Goal: Task Accomplishment & Management: Use online tool/utility

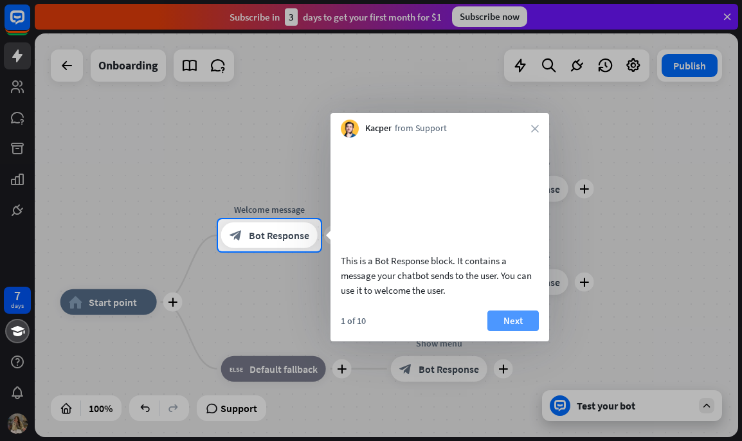
click at [528, 330] on button "Next" at bounding box center [512, 321] width 51 height 21
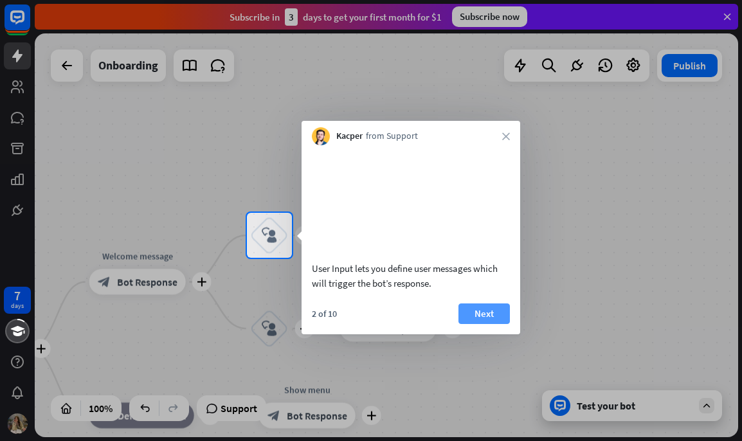
click at [476, 324] on button "Next" at bounding box center [483, 314] width 51 height 21
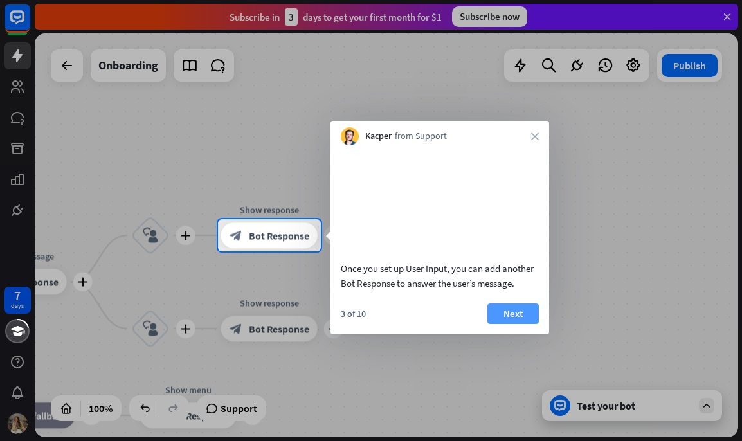
click at [511, 324] on button "Next" at bounding box center [512, 314] width 51 height 21
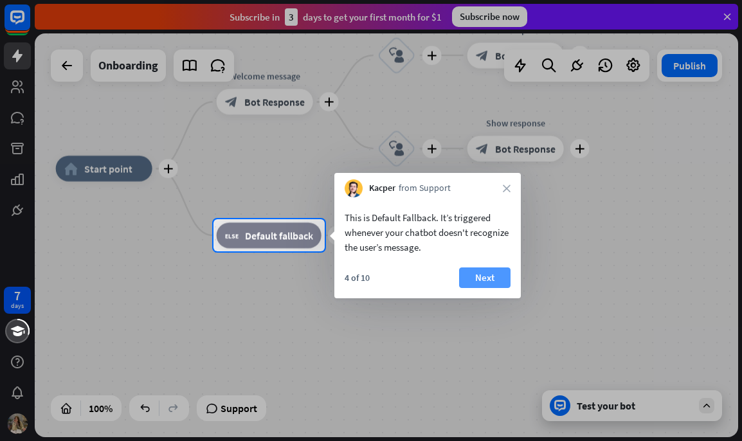
click at [493, 273] on button "Next" at bounding box center [484, 277] width 51 height 21
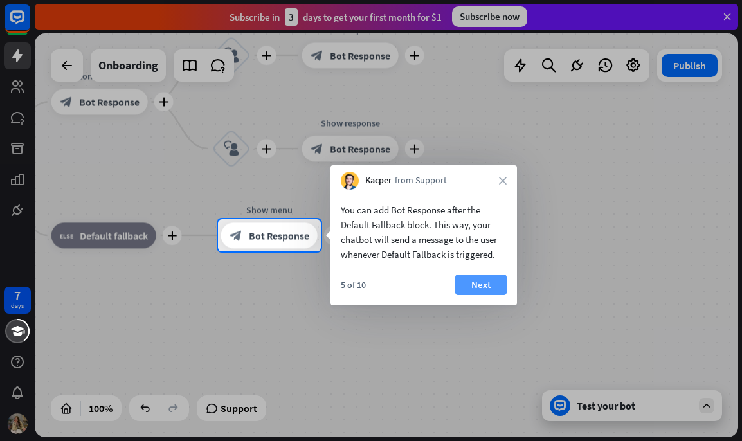
click at [489, 286] on button "Next" at bounding box center [480, 285] width 51 height 21
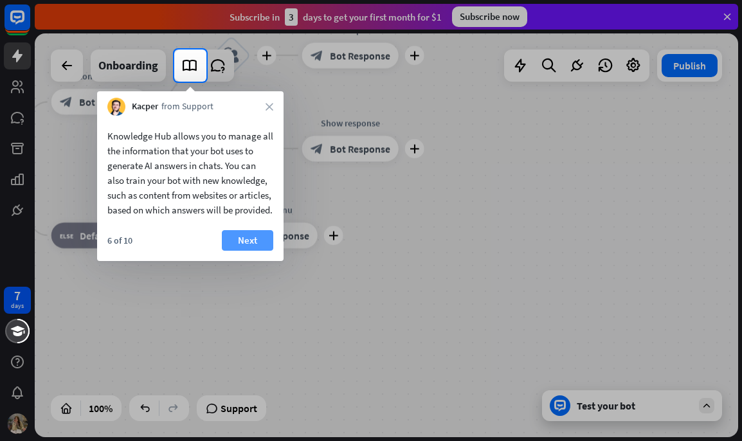
click at [251, 251] on button "Next" at bounding box center [247, 240] width 51 height 21
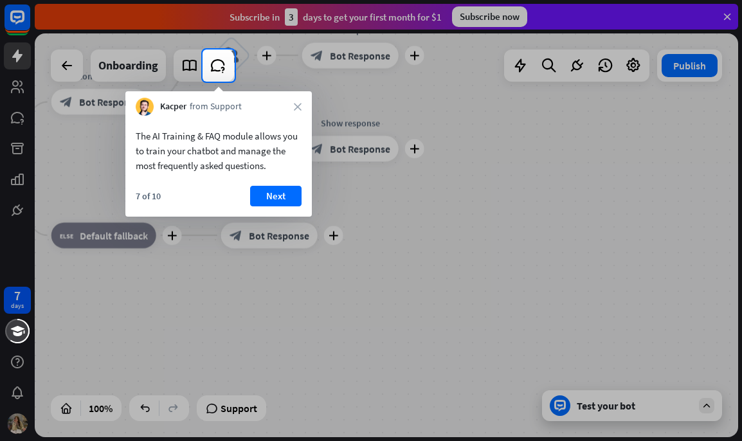
click at [284, 194] on button "Next" at bounding box center [275, 196] width 51 height 21
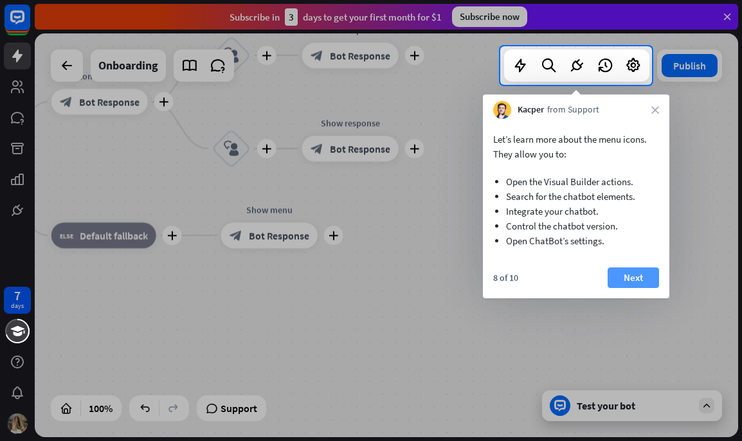
click at [633, 278] on button "Next" at bounding box center [633, 277] width 51 height 21
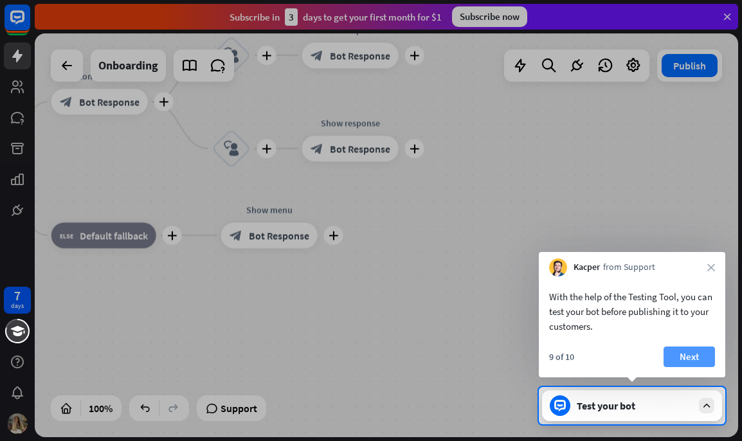
click at [701, 356] on button "Next" at bounding box center [689, 357] width 51 height 21
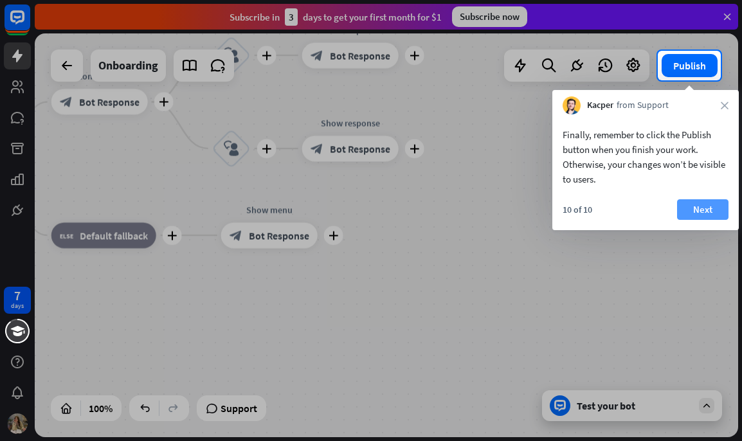
click at [704, 212] on button "Next" at bounding box center [702, 209] width 51 height 21
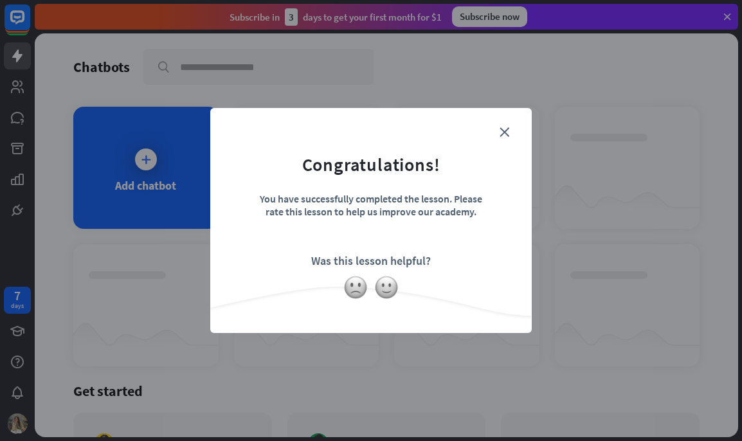
click at [509, 126] on form "Congratulations! You have successfully completed the lesson. Please rate this l…" at bounding box center [370, 201] width 289 height 154
click at [505, 130] on icon "close" at bounding box center [505, 132] width 10 height 10
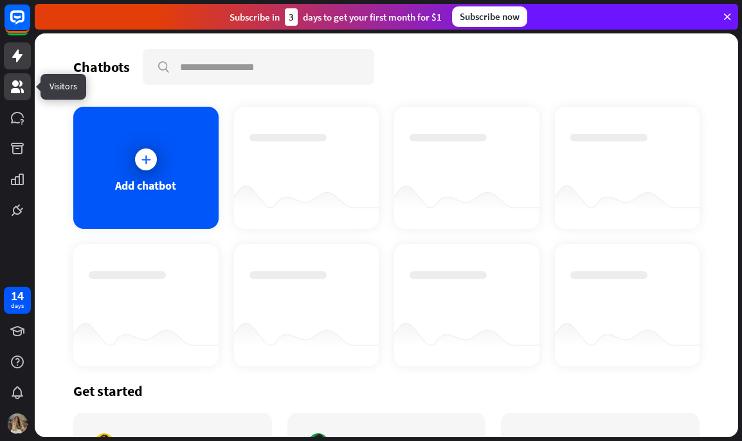
click at [9, 86] on link at bounding box center [17, 86] width 27 height 27
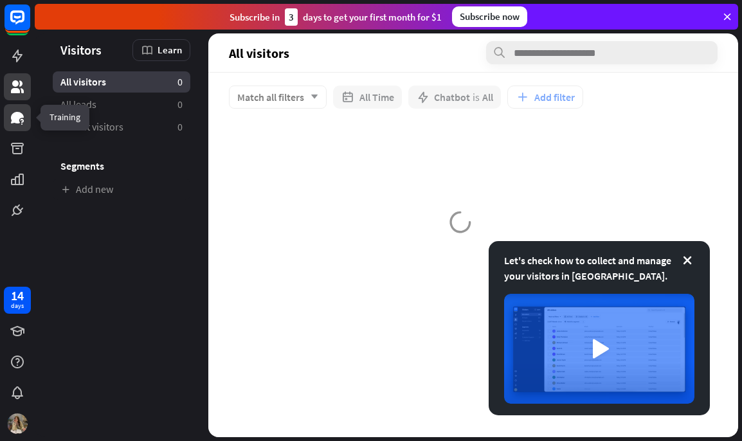
click at [16, 115] on icon at bounding box center [17, 118] width 13 height 12
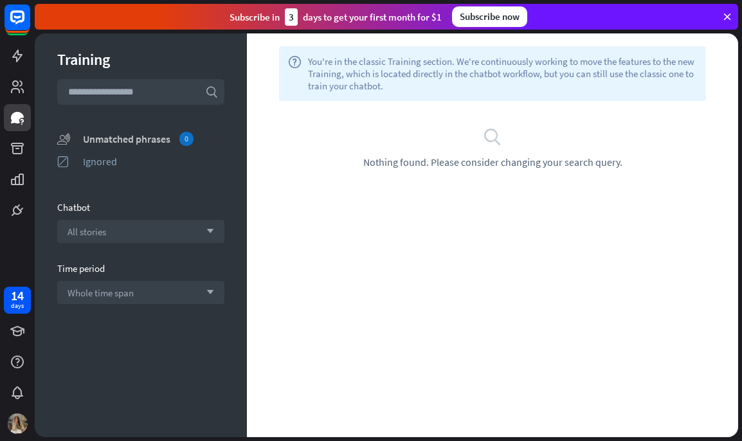
click at [189, 132] on div "0" at bounding box center [186, 139] width 14 height 14
click at [13, 154] on icon at bounding box center [17, 148] width 15 height 15
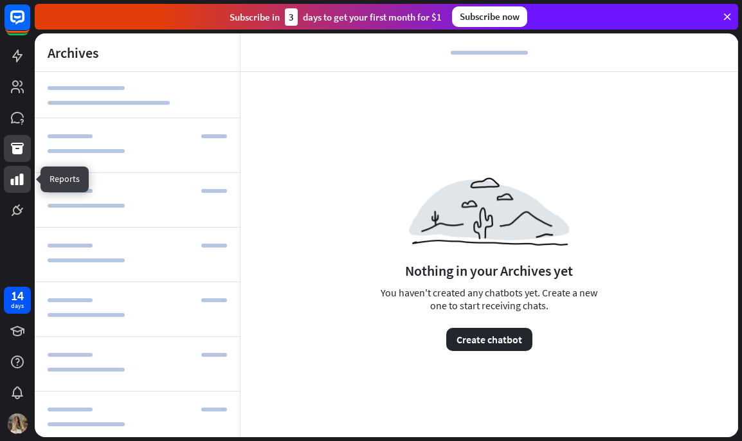
click at [16, 175] on icon at bounding box center [17, 179] width 15 height 15
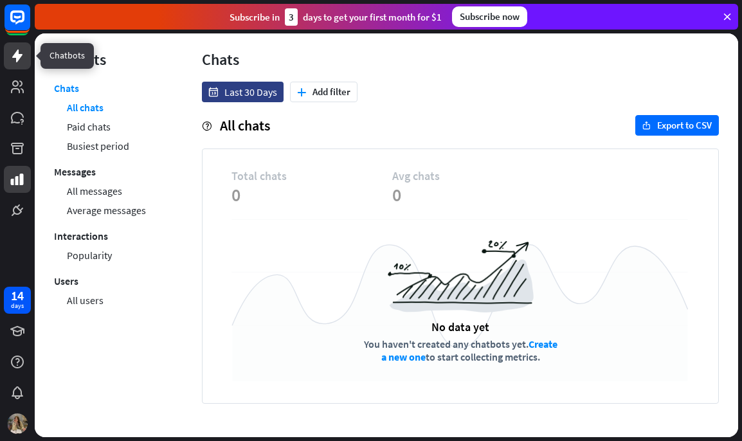
click at [27, 48] on link at bounding box center [17, 55] width 27 height 27
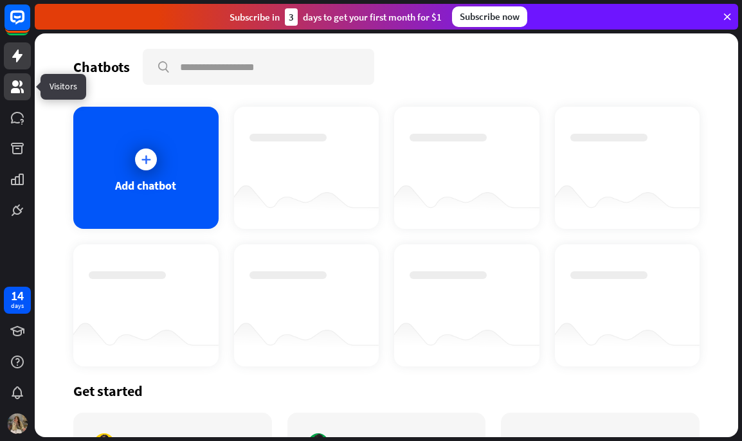
click at [20, 83] on icon at bounding box center [17, 86] width 13 height 13
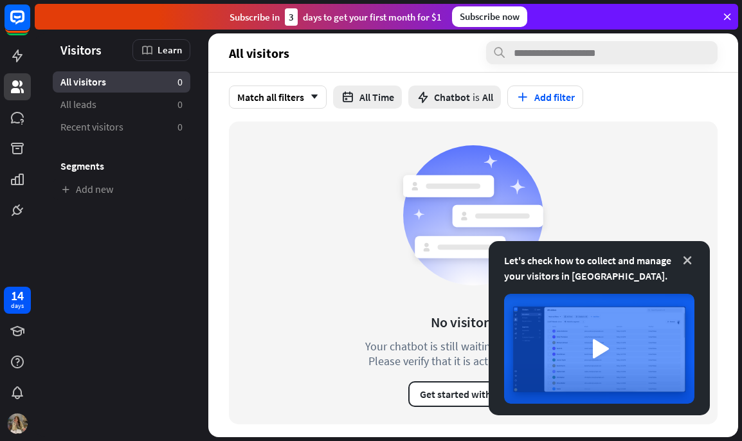
click at [684, 263] on icon at bounding box center [687, 260] width 13 height 13
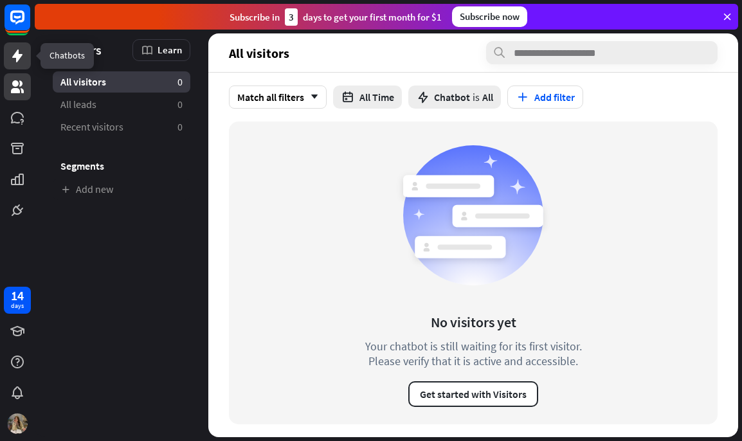
click at [22, 55] on icon at bounding box center [17, 56] width 10 height 13
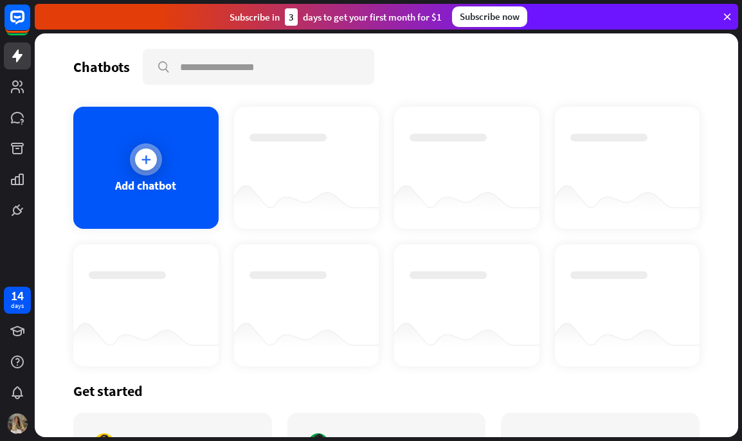
click at [135, 159] on div at bounding box center [146, 160] width 22 height 22
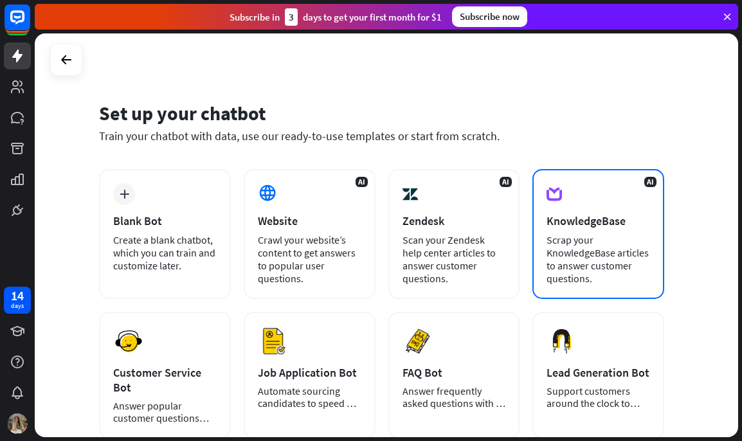
scroll to position [129, 0]
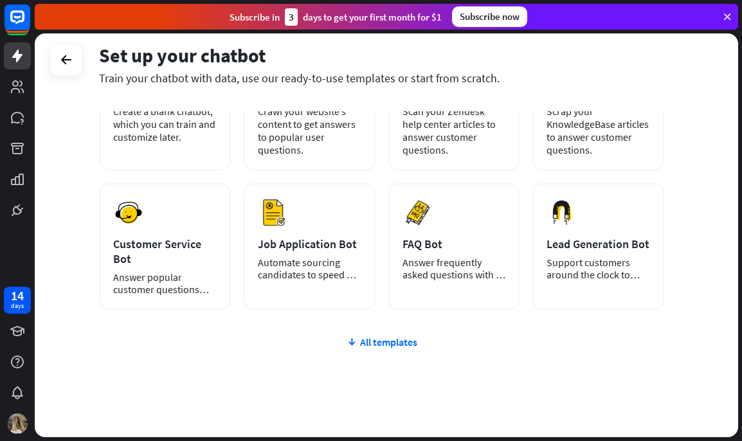
click at [363, 350] on div "plus Blank Bot Create a blank chatbot, which you can train and customize later.…" at bounding box center [381, 253] width 565 height 424
click at [366, 340] on div "All templates" at bounding box center [381, 342] width 565 height 13
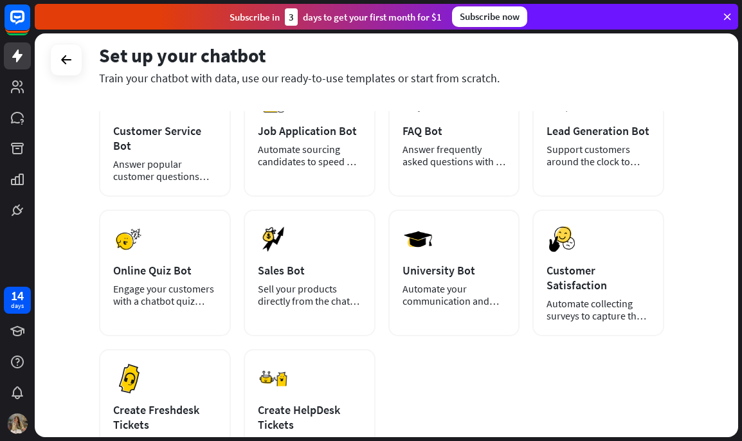
scroll to position [113, 0]
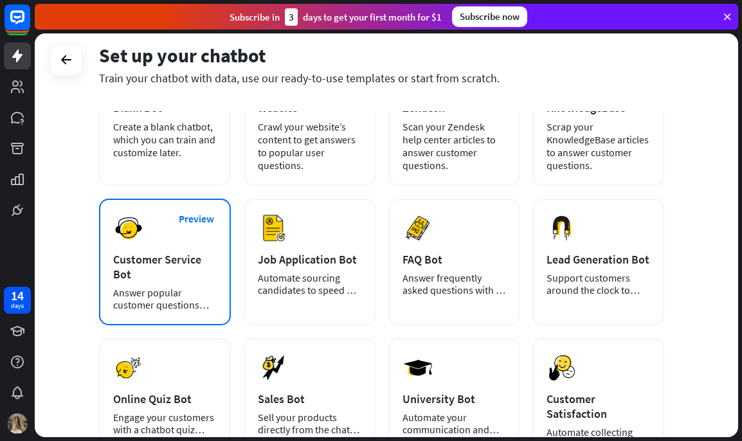
click at [152, 260] on div "Customer Service Bot" at bounding box center [165, 267] width 104 height 30
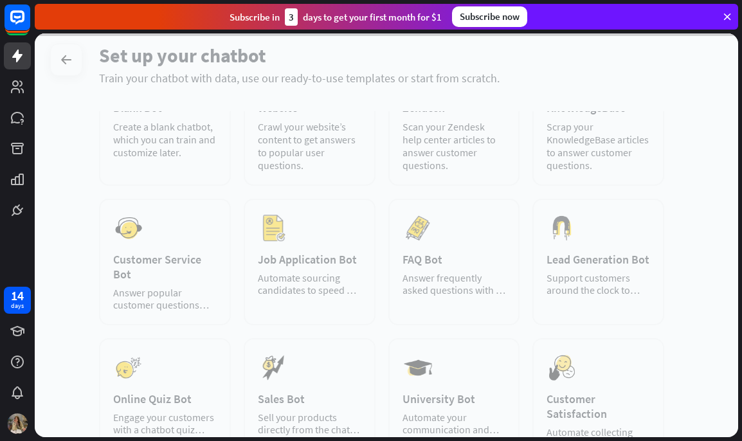
click at [194, 223] on div at bounding box center [386, 235] width 703 height 404
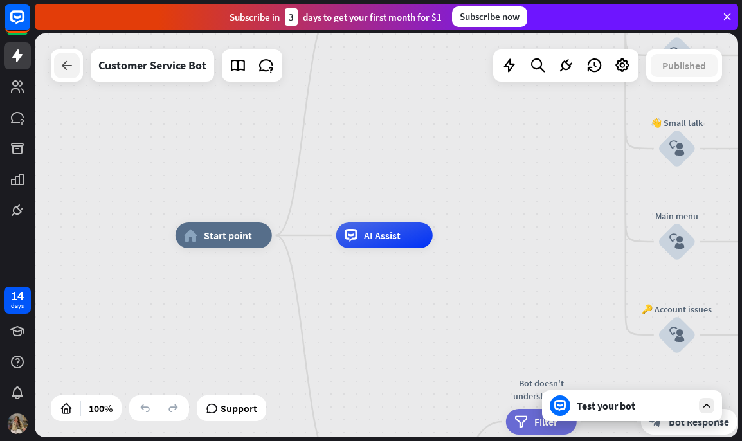
click at [69, 69] on icon at bounding box center [66, 65] width 15 height 15
